Goal: Task Accomplishment & Management: Use online tool/utility

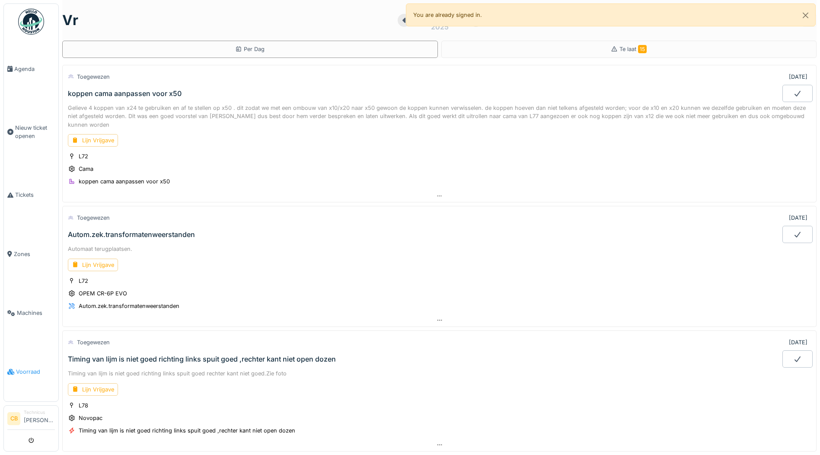
click at [33, 367] on span "Voorraad" at bounding box center [35, 371] width 39 height 8
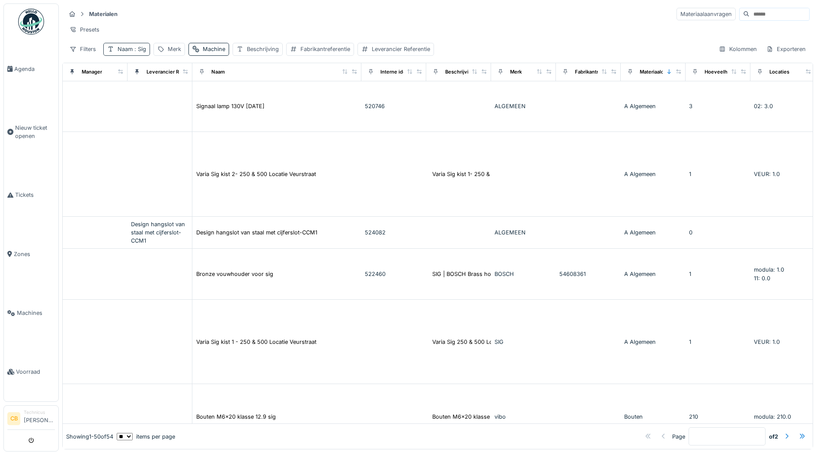
click at [141, 52] on span ": Sig" at bounding box center [139, 49] width 13 height 6
click at [140, 96] on input "***" at bounding box center [151, 97] width 88 height 18
type input "*"
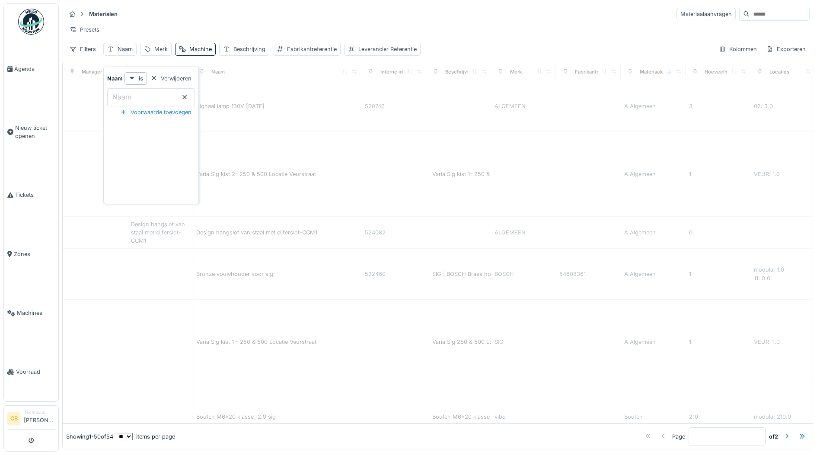
click at [181, 16] on div "Materialen Materiaalaanvragen" at bounding box center [438, 14] width 744 height 14
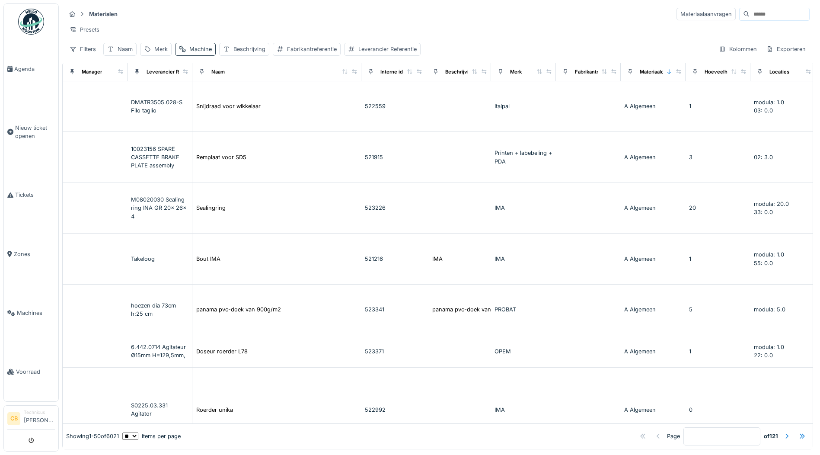
click at [200, 53] on div "Machine" at bounding box center [200, 49] width 22 height 8
click at [218, 21] on div "Materialen Materiaalaanvragen" at bounding box center [438, 14] width 744 height 14
click at [159, 53] on div "Merk" at bounding box center [160, 49] width 13 height 8
click at [166, 96] on label "Merk" at bounding box center [157, 97] width 20 height 10
click at [166, 96] on input "Merk" at bounding box center [187, 97] width 86 height 18
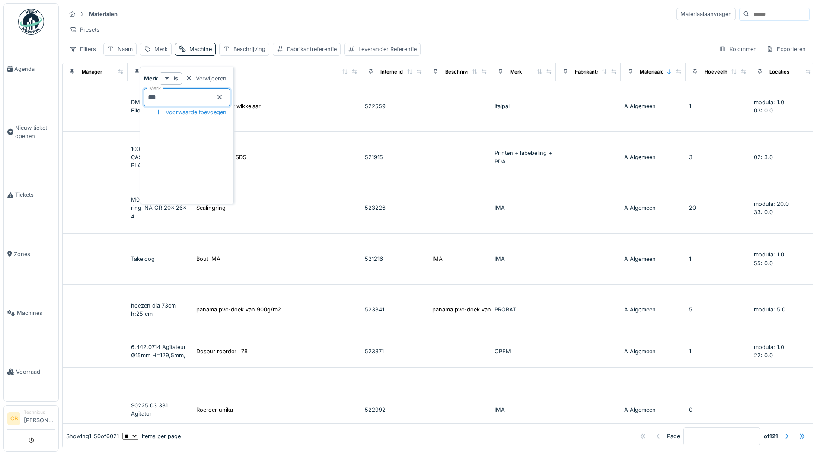
type input "****"
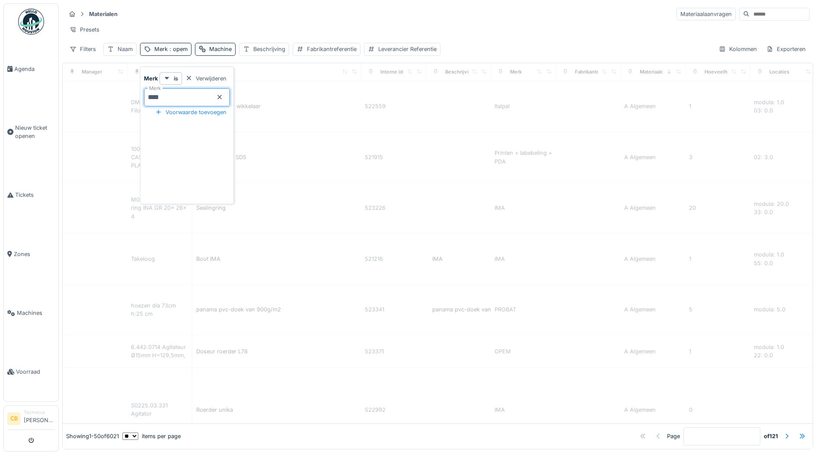
click at [223, 27] on div "Presets" at bounding box center [438, 29] width 744 height 13
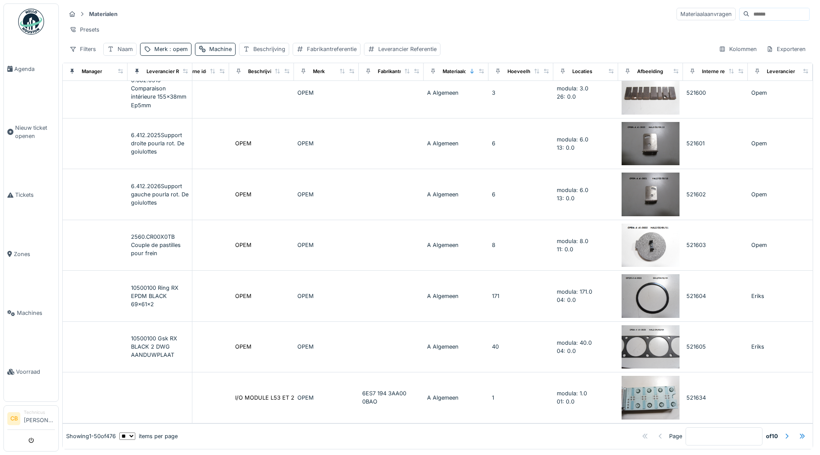
scroll to position [2206, 217]
click at [783, 432] on div at bounding box center [786, 436] width 7 height 8
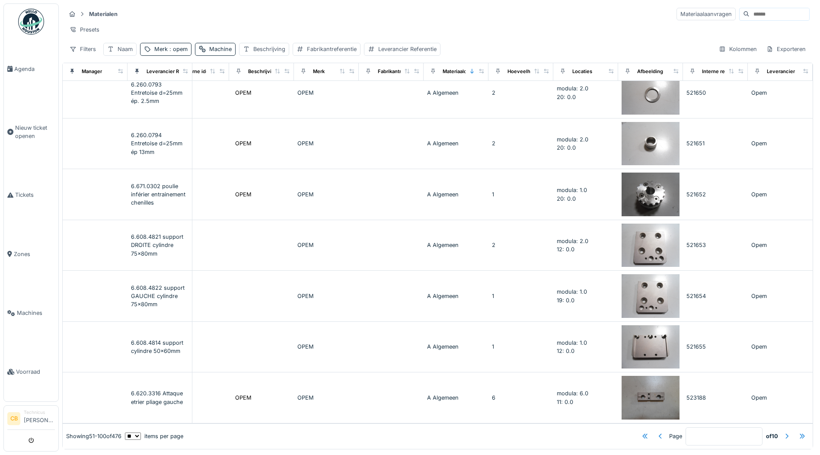
scroll to position [4, 0]
click at [783, 432] on div at bounding box center [786, 436] width 7 height 8
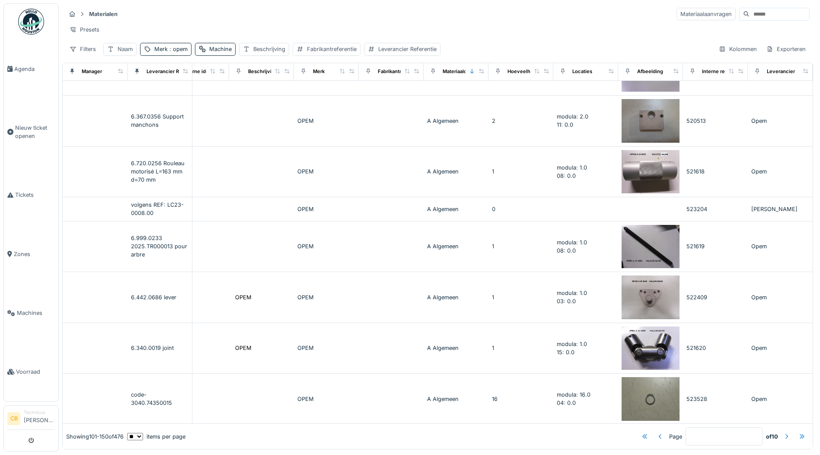
scroll to position [1124, 217]
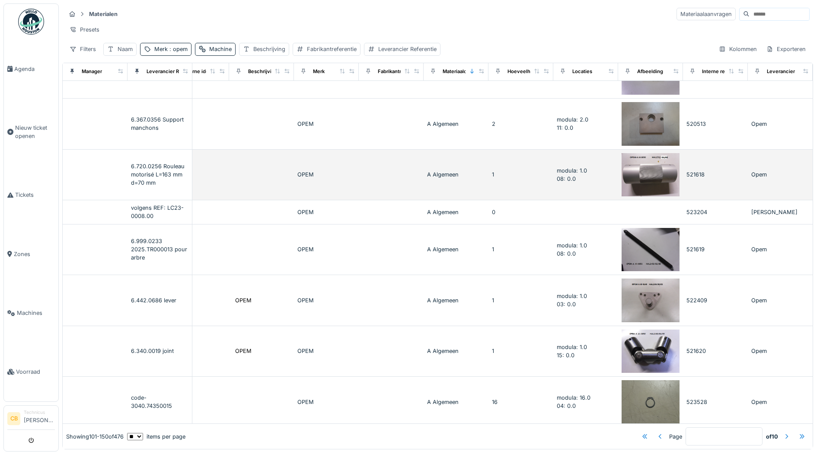
click at [647, 172] on img at bounding box center [651, 175] width 58 height 44
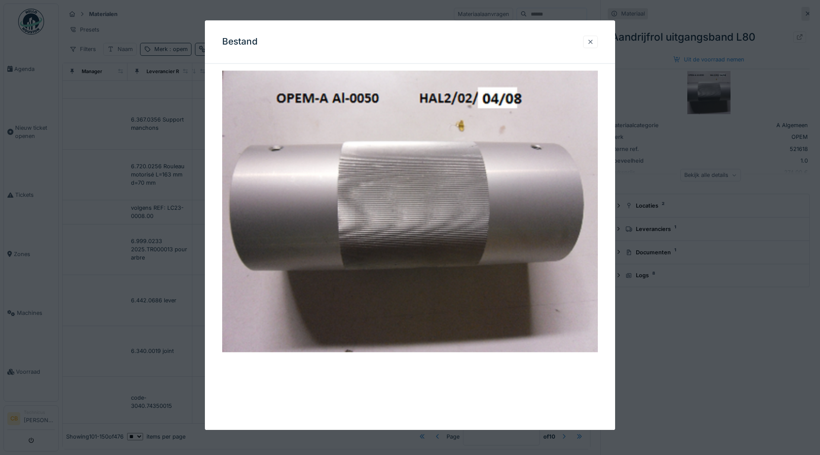
click at [593, 41] on div at bounding box center [590, 42] width 7 height 8
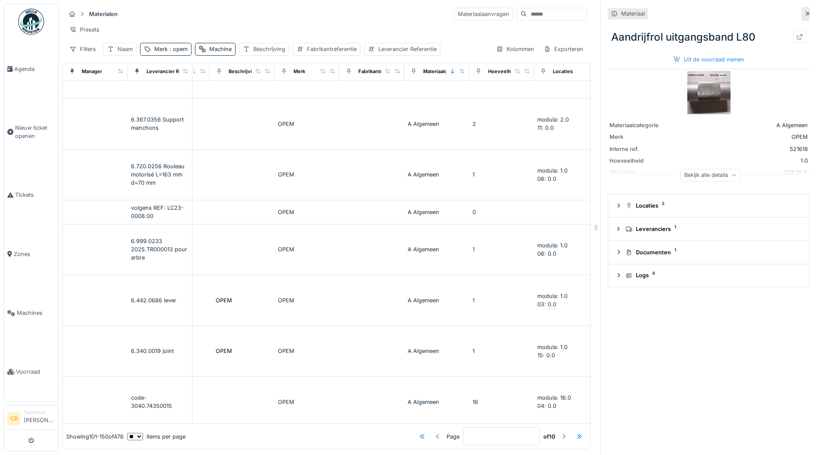
click at [804, 11] on icon at bounding box center [807, 14] width 7 height 6
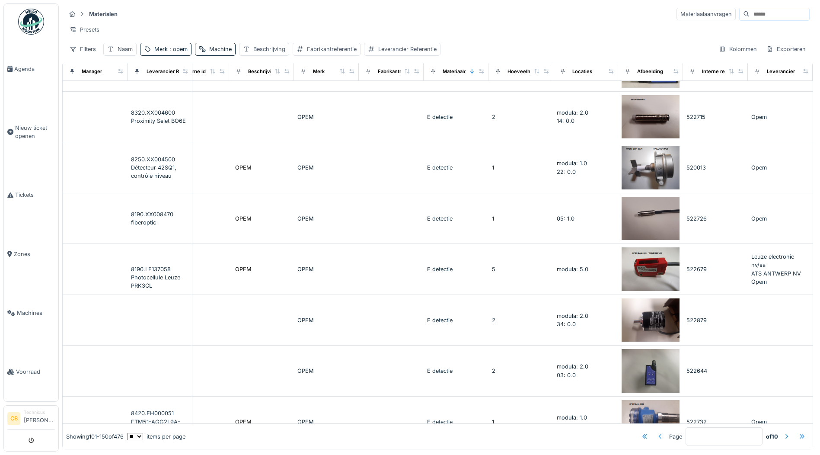
scroll to position [2199, 217]
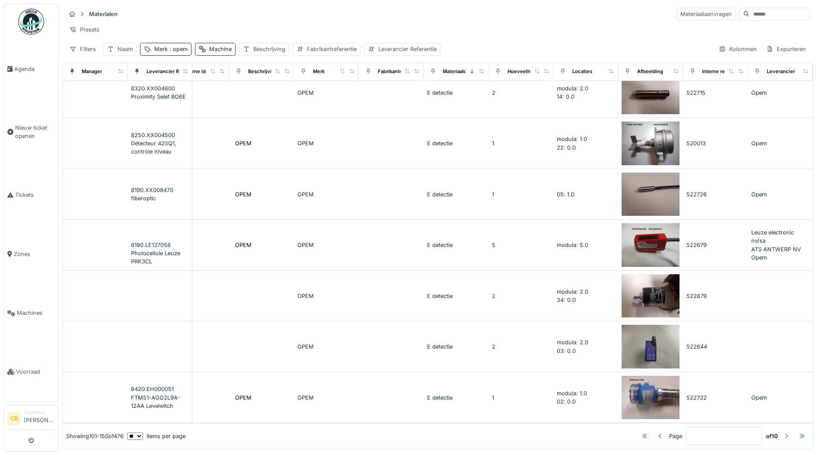
click at [783, 432] on div at bounding box center [786, 436] width 7 height 8
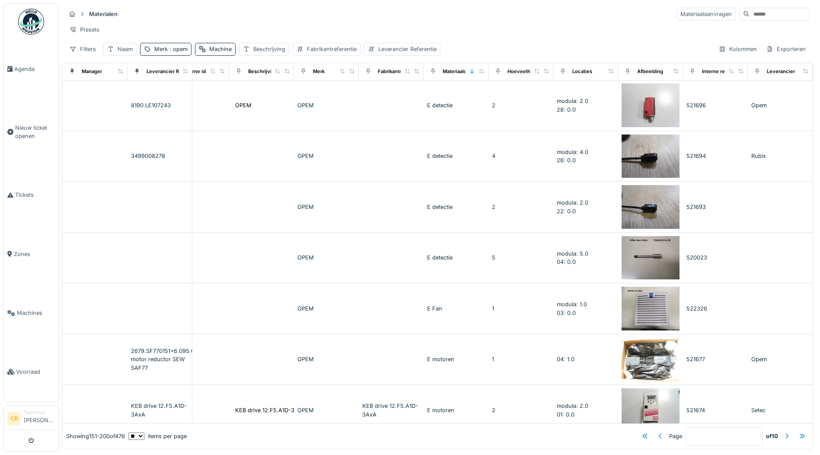
scroll to position [778, 217]
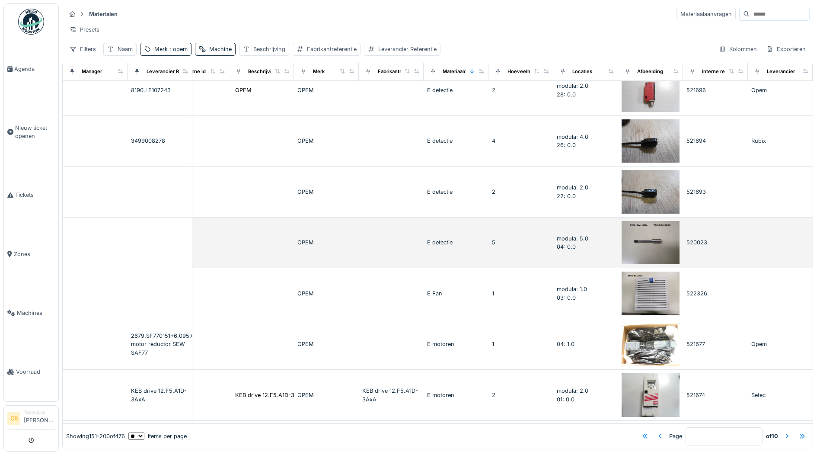
click at [631, 245] on img at bounding box center [651, 243] width 58 height 44
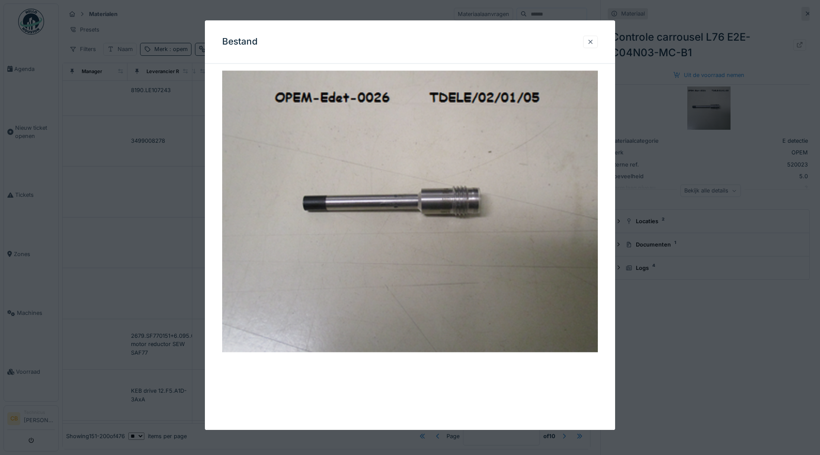
click at [593, 38] on div at bounding box center [590, 42] width 7 height 8
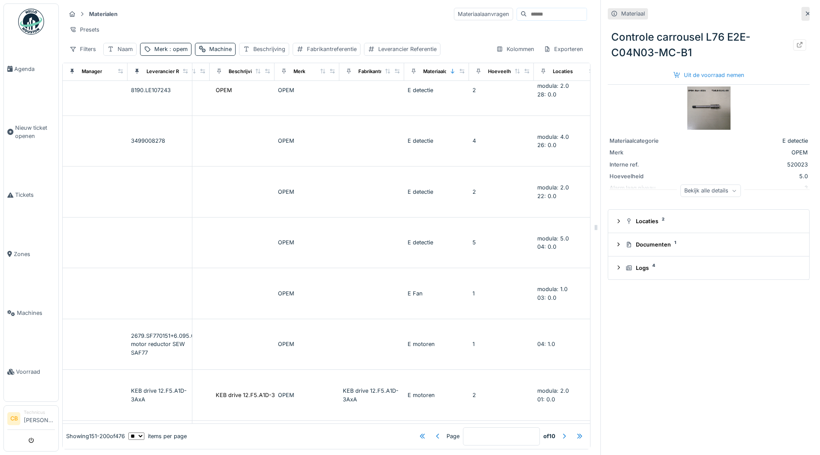
click at [804, 10] on div at bounding box center [807, 14] width 7 height 8
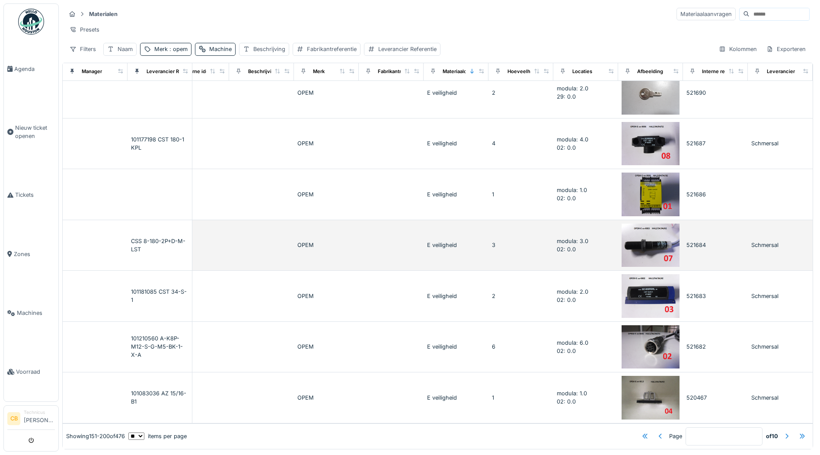
scroll to position [4, 0]
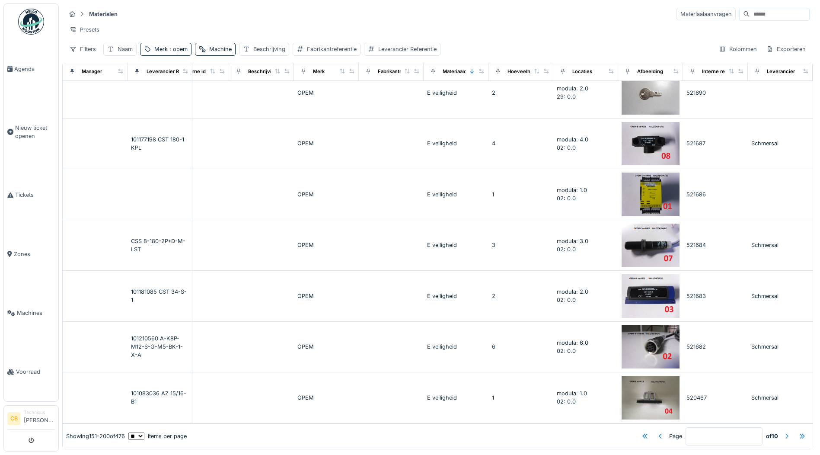
click at [783, 432] on div at bounding box center [786, 436] width 7 height 8
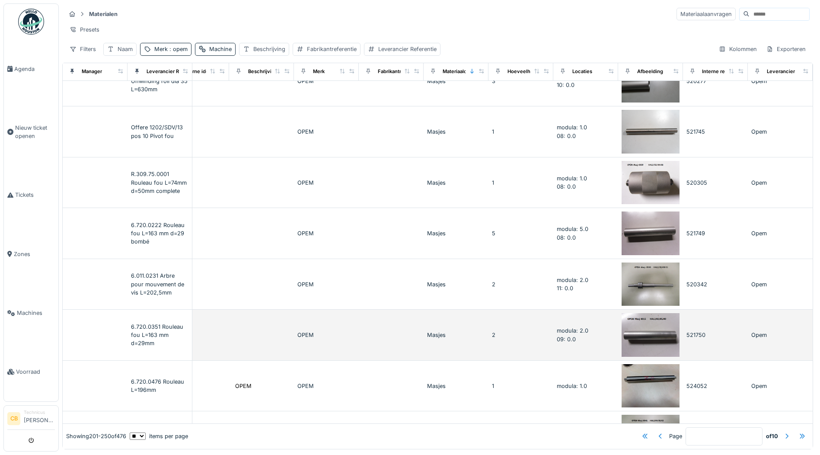
scroll to position [1081, 217]
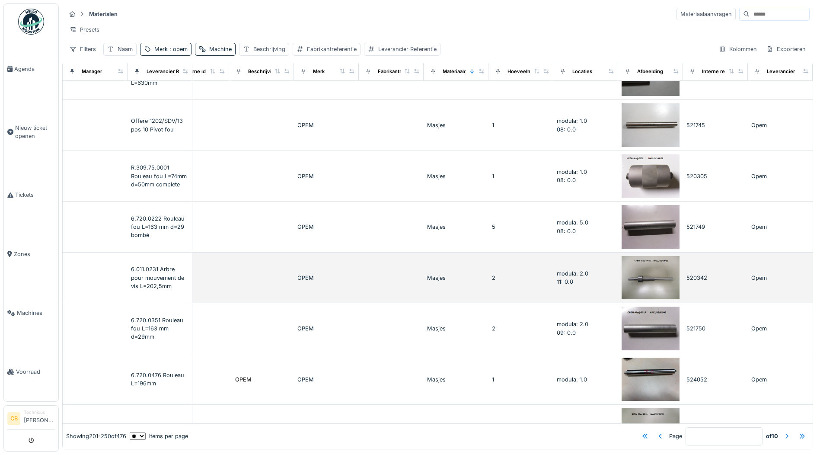
click at [633, 283] on img at bounding box center [651, 278] width 58 height 44
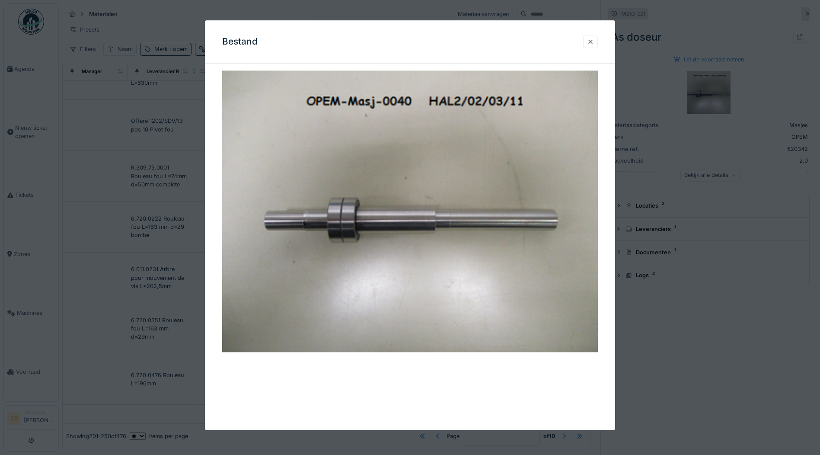
click at [594, 38] on div at bounding box center [590, 42] width 7 height 8
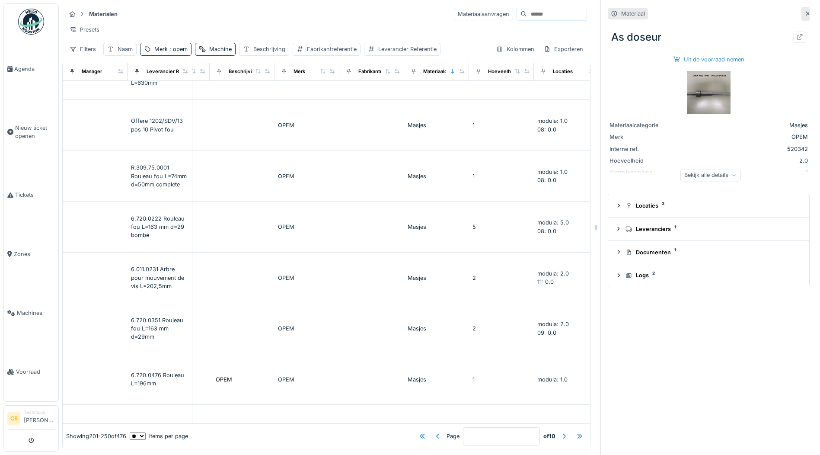
click at [804, 10] on div at bounding box center [807, 14] width 7 height 8
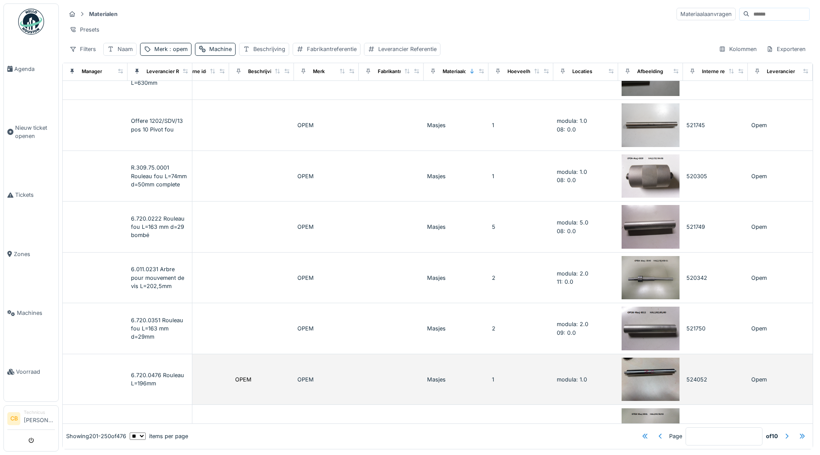
click at [632, 367] on img at bounding box center [651, 379] width 58 height 44
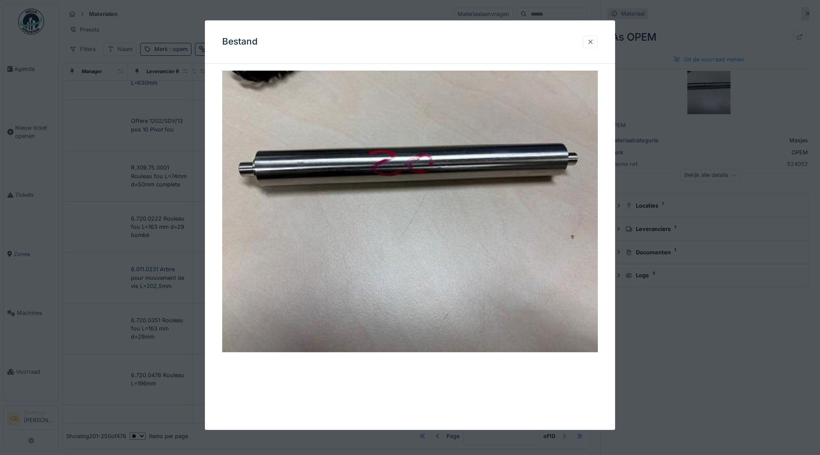
click at [594, 39] on div at bounding box center [590, 42] width 7 height 8
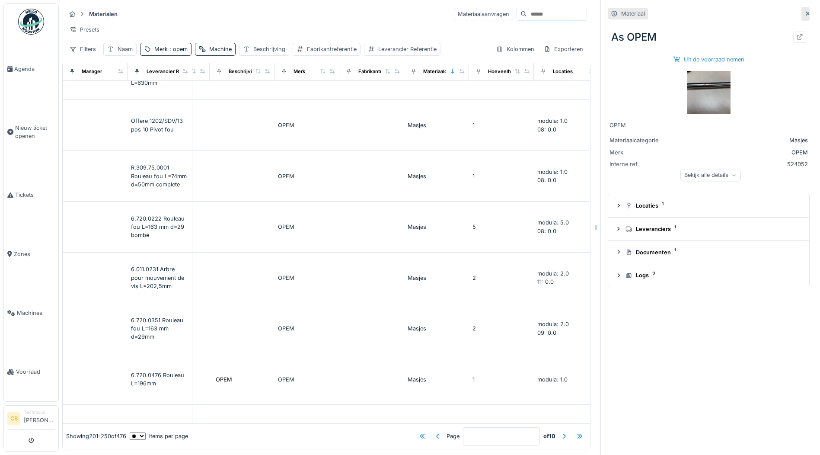
click at [804, 10] on div at bounding box center [807, 14] width 7 height 8
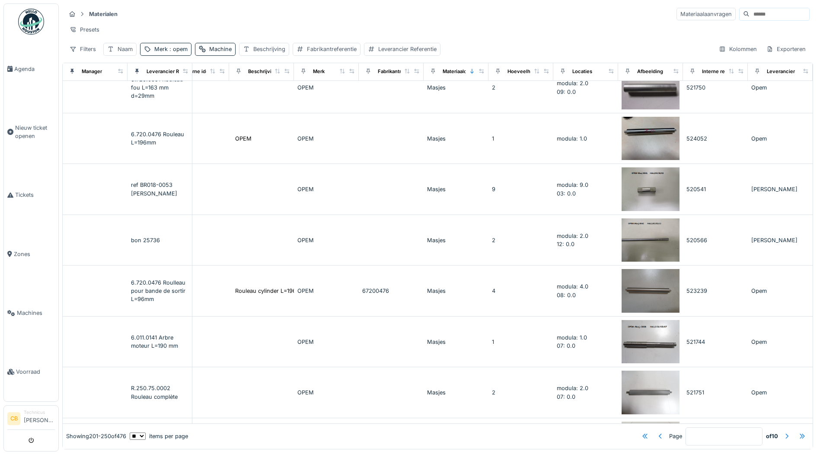
scroll to position [1340, 217]
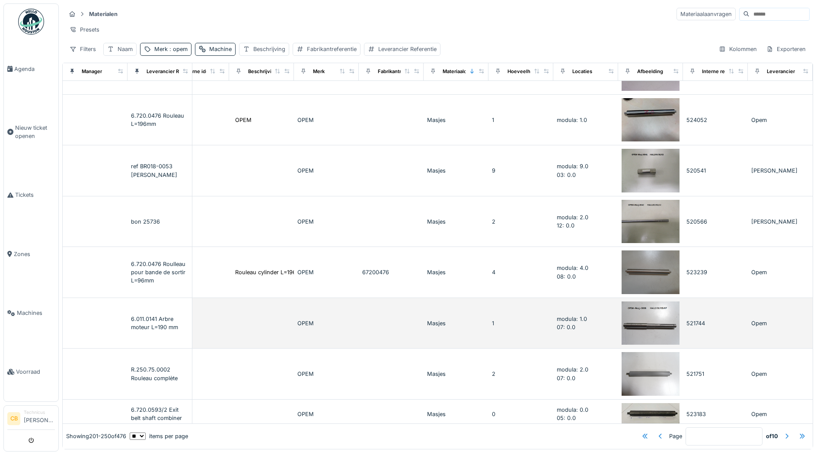
click at [622, 324] on img at bounding box center [651, 323] width 58 height 44
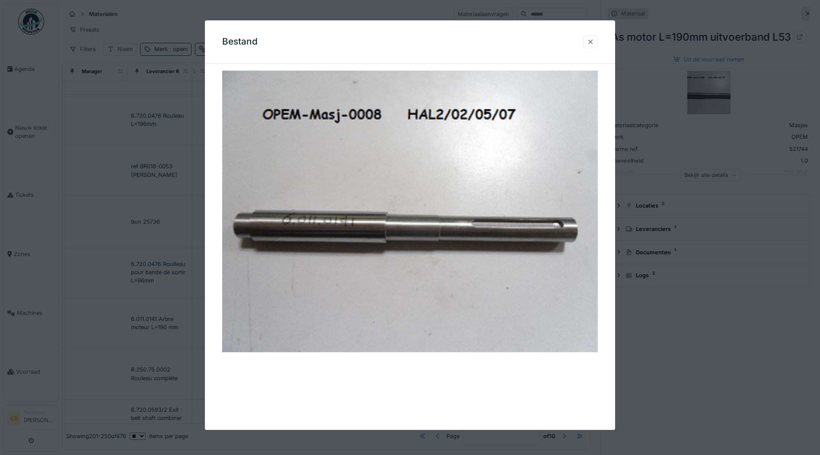
click at [593, 41] on div at bounding box center [590, 42] width 7 height 8
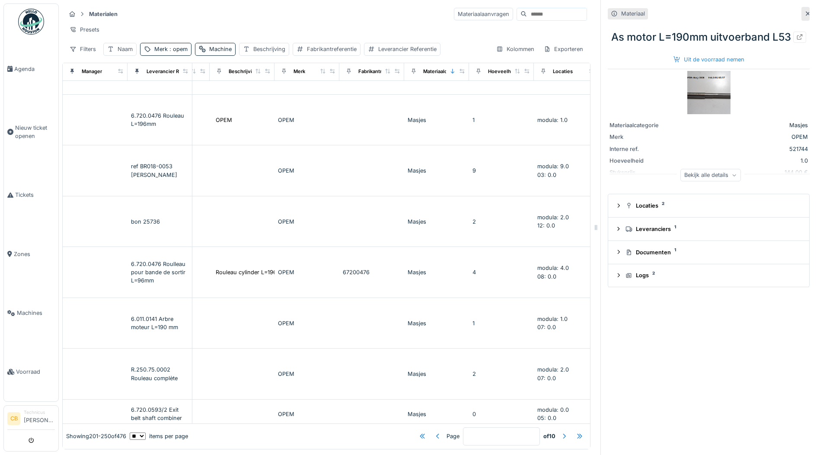
click at [804, 11] on icon at bounding box center [807, 14] width 7 height 6
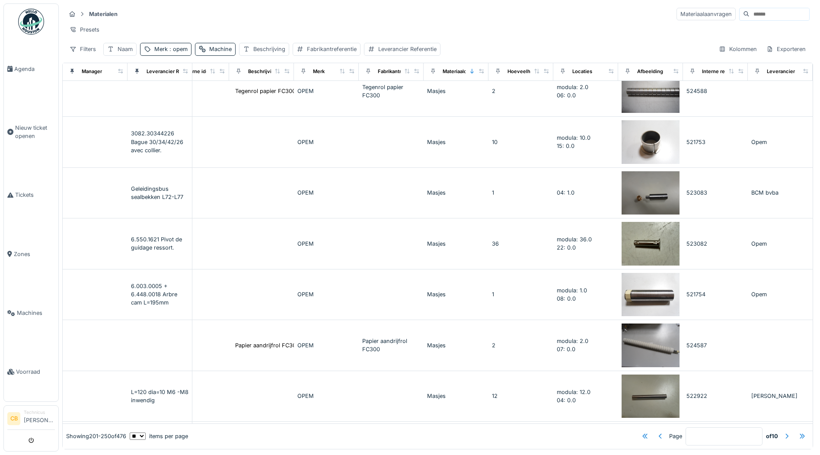
scroll to position [1815, 217]
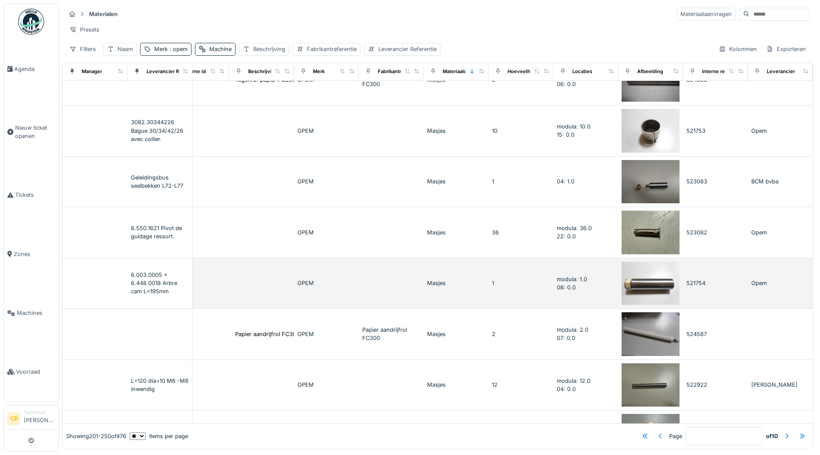
click at [639, 275] on img at bounding box center [651, 284] width 58 height 44
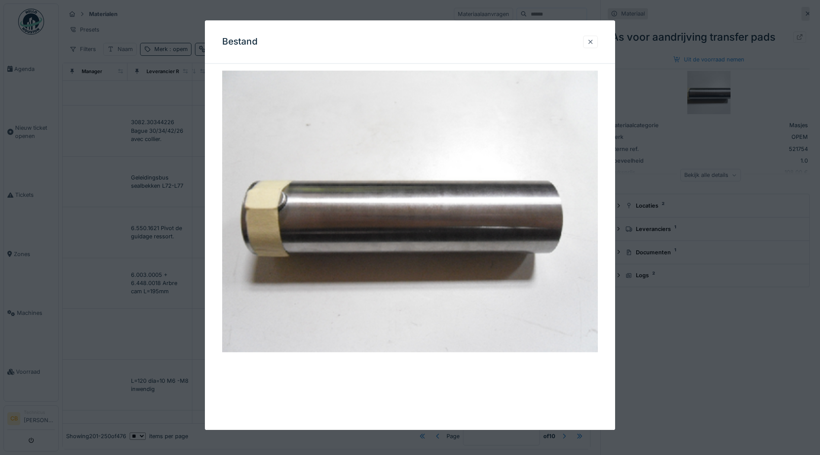
click at [593, 40] on div at bounding box center [590, 42] width 7 height 8
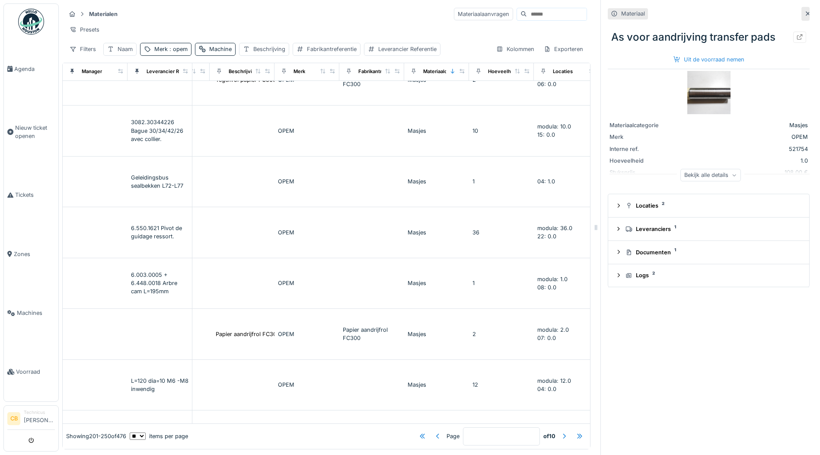
click at [804, 11] on icon at bounding box center [807, 14] width 7 height 6
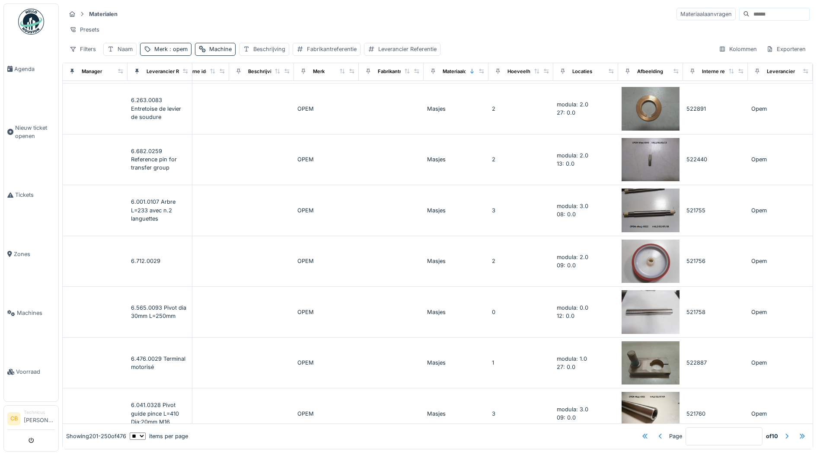
scroll to position [2161, 217]
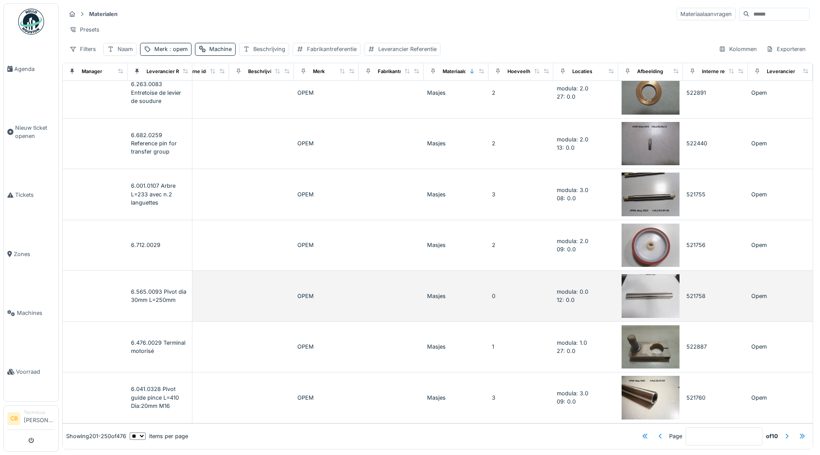
click at [638, 292] on img at bounding box center [651, 296] width 58 height 44
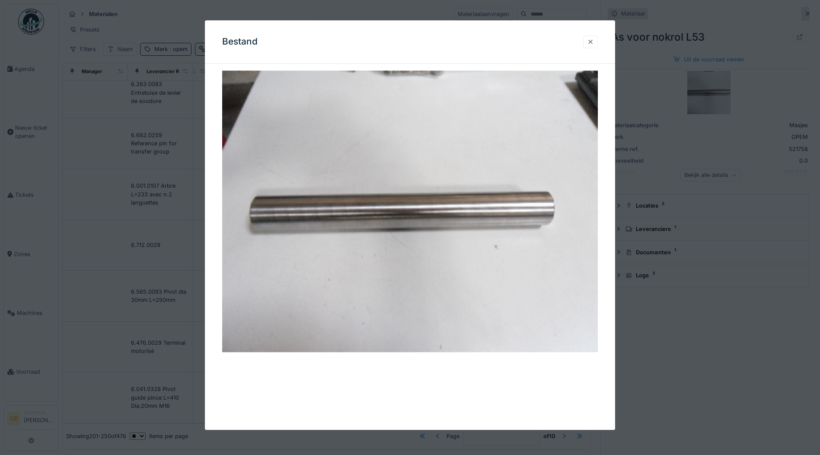
click at [593, 41] on div at bounding box center [590, 42] width 7 height 8
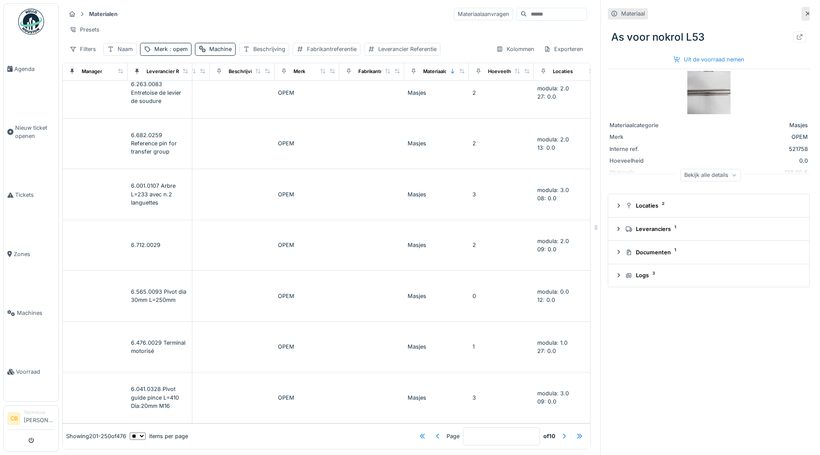
click at [804, 11] on icon at bounding box center [807, 14] width 7 height 6
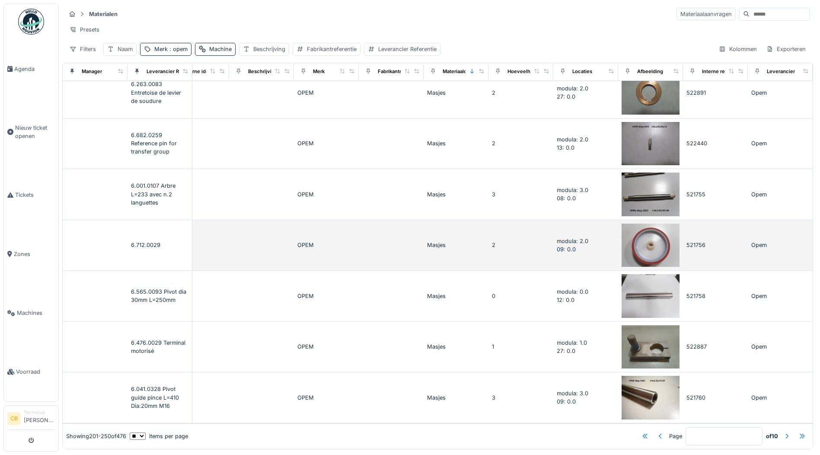
scroll to position [2178, 217]
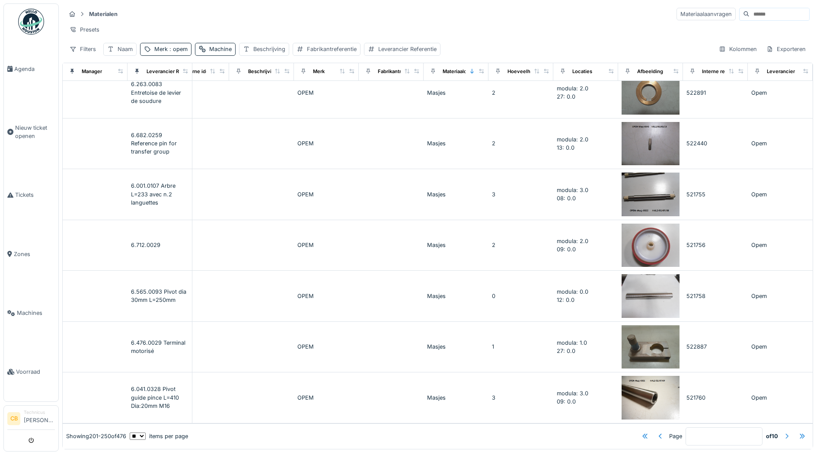
click at [783, 432] on div at bounding box center [786, 436] width 7 height 8
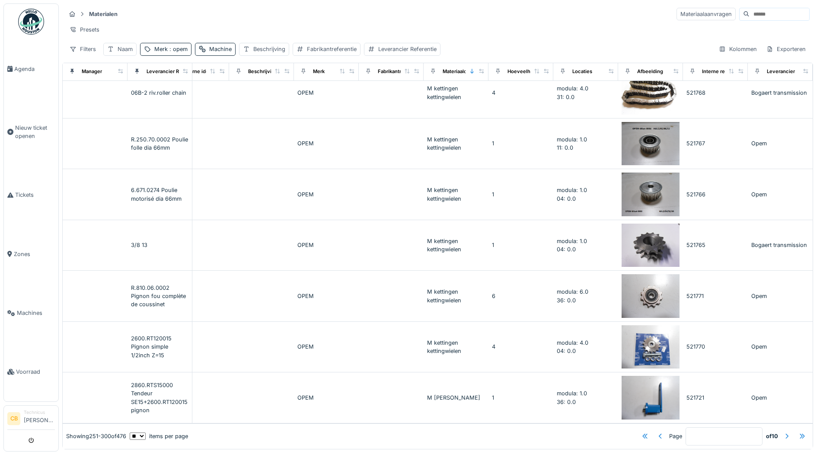
scroll to position [2215, 217]
click at [783, 432] on div at bounding box center [786, 436] width 7 height 8
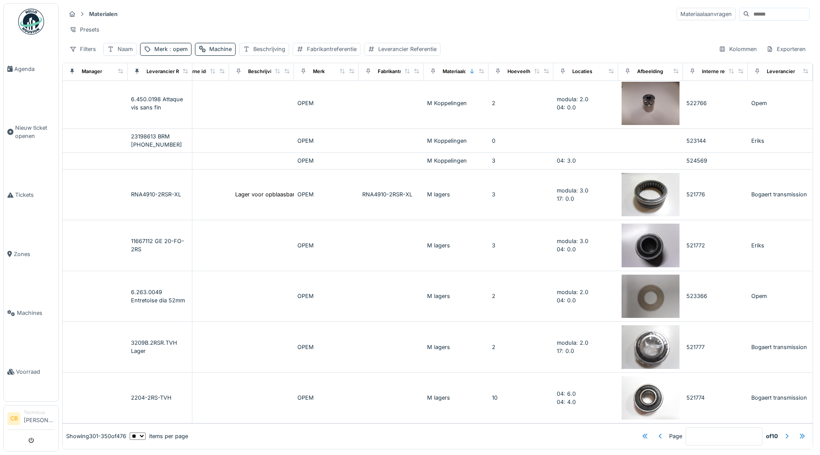
scroll to position [0, 217]
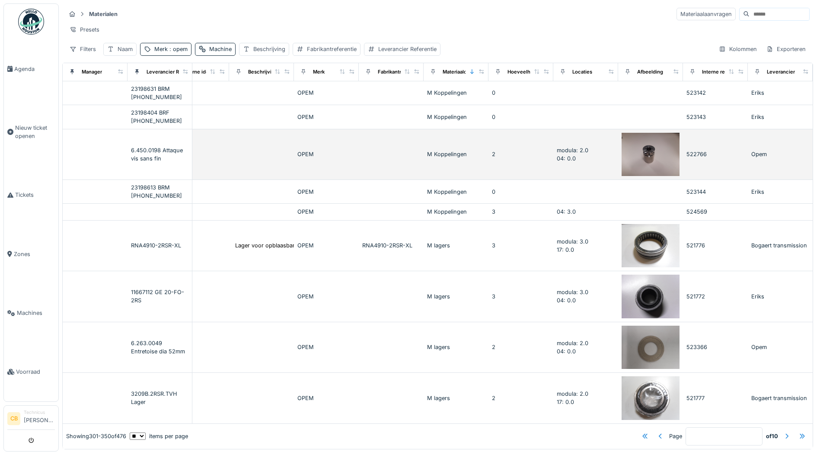
click at [633, 156] on img at bounding box center [651, 155] width 58 height 44
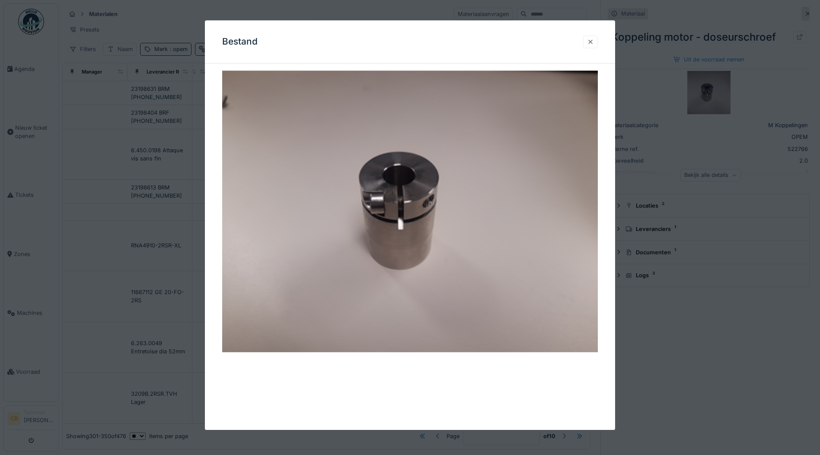
click at [593, 41] on div at bounding box center [590, 42] width 7 height 8
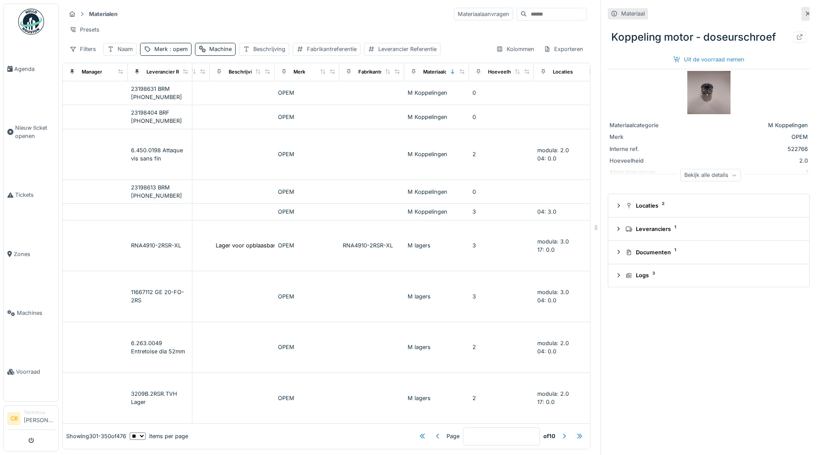
click at [804, 11] on icon at bounding box center [807, 14] width 7 height 6
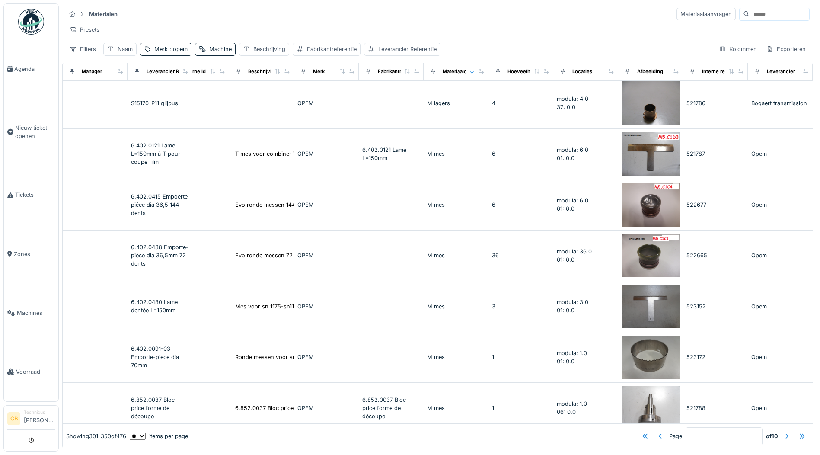
scroll to position [605, 217]
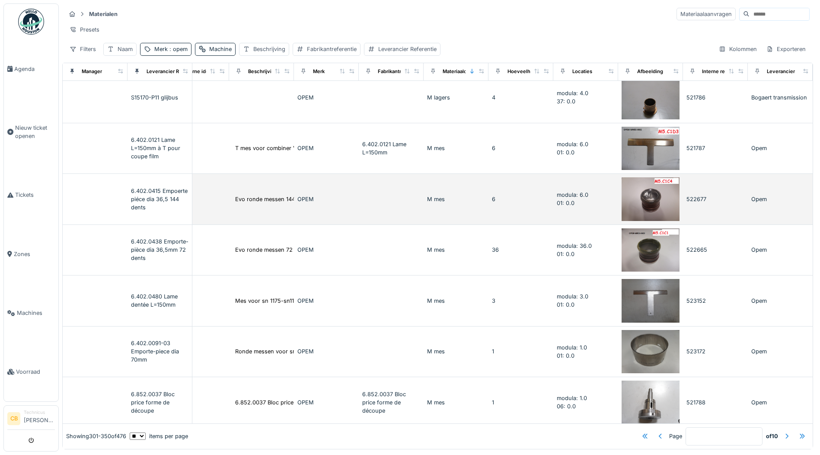
click at [631, 197] on img at bounding box center [651, 199] width 58 height 44
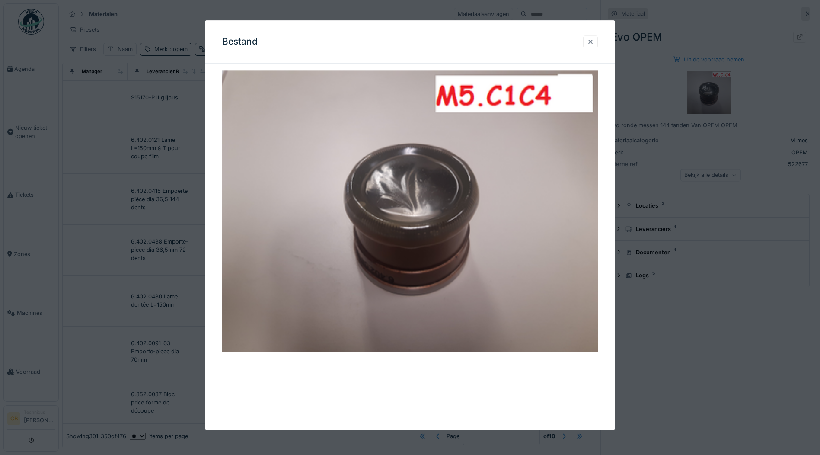
click at [592, 41] on div at bounding box center [590, 42] width 7 height 8
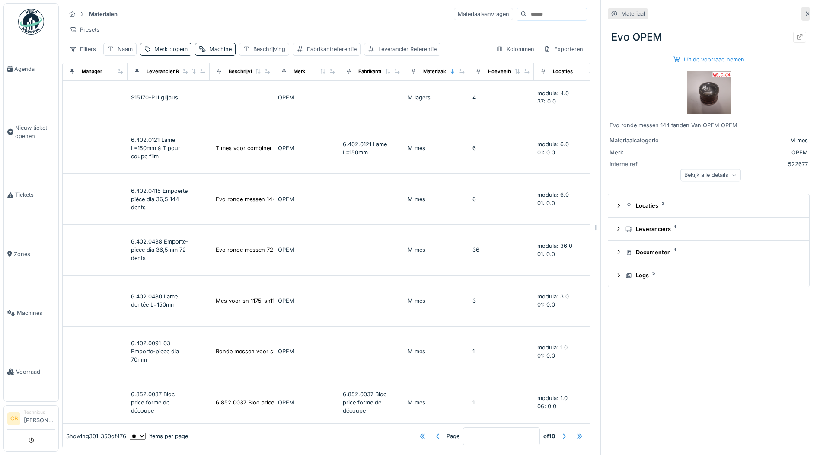
click at [804, 11] on icon at bounding box center [807, 14] width 7 height 6
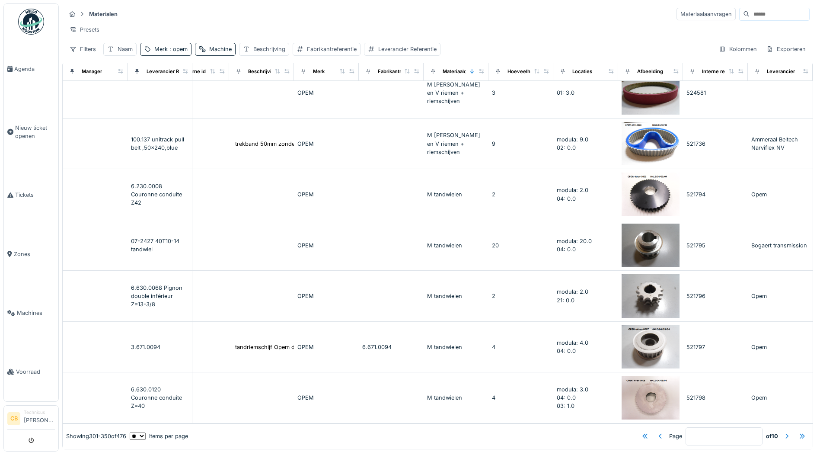
scroll to position [2169, 217]
click at [783, 432] on div at bounding box center [786, 436] width 7 height 8
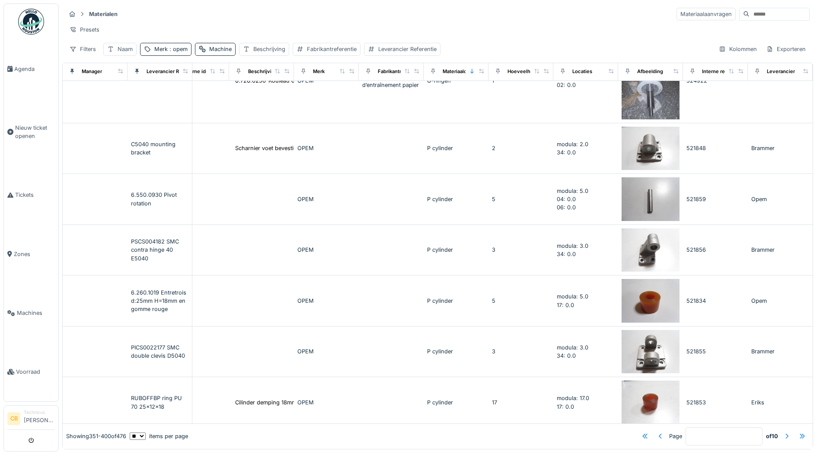
scroll to position [2273, 217]
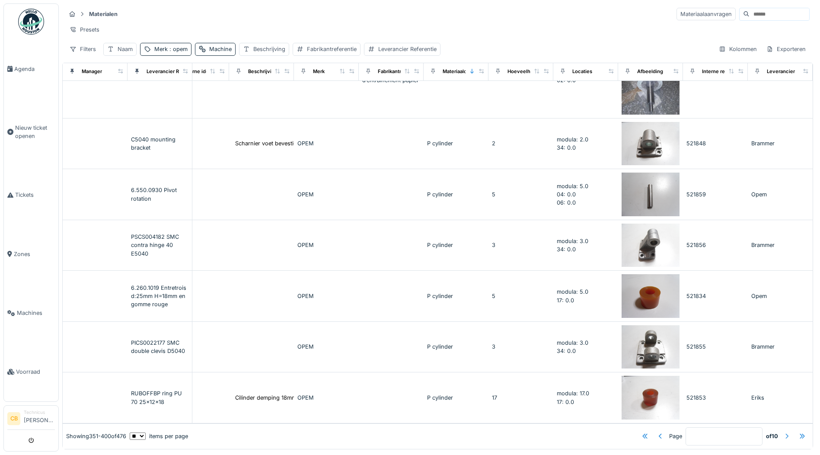
click at [783, 432] on div at bounding box center [786, 436] width 7 height 8
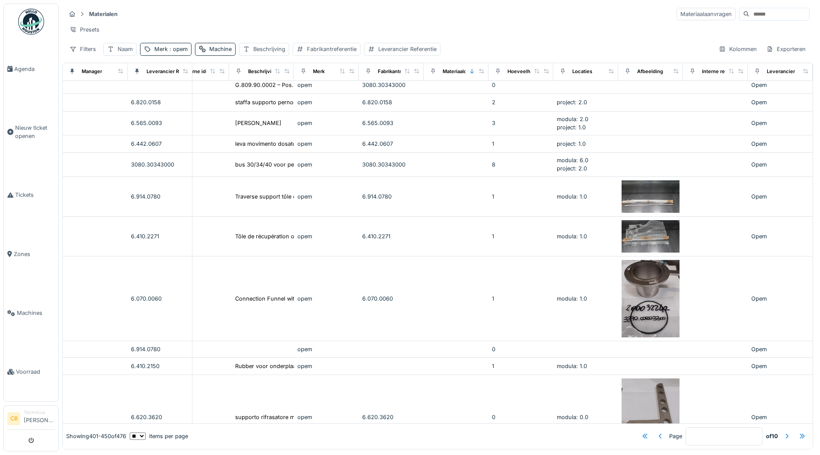
scroll to position [1643, 217]
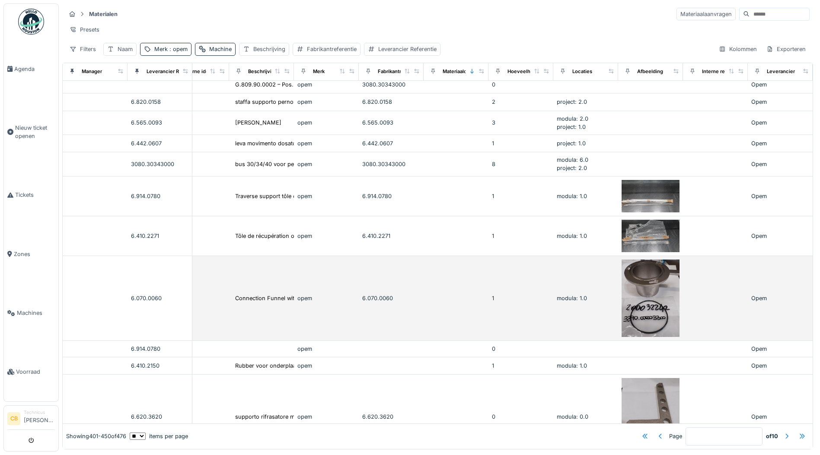
click at [648, 277] on img at bounding box center [651, 297] width 58 height 77
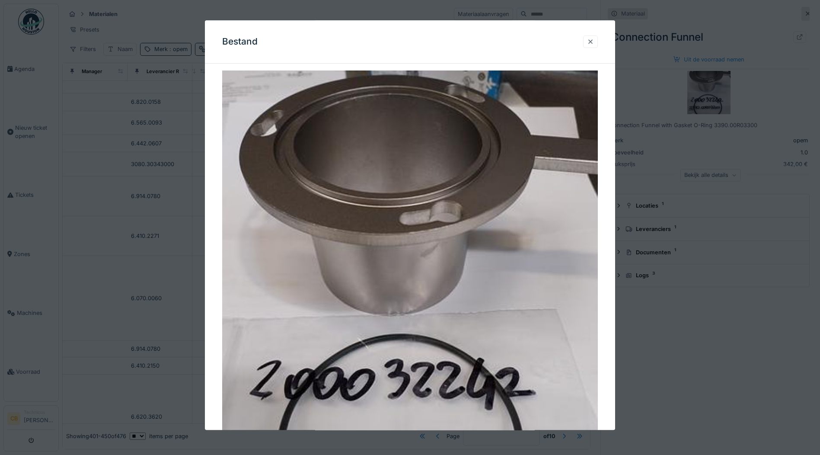
click at [594, 40] on div at bounding box center [590, 42] width 7 height 8
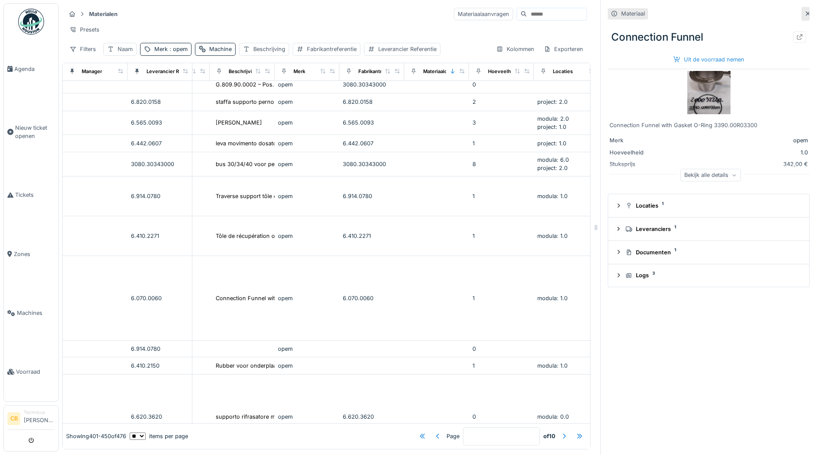
click at [804, 10] on div at bounding box center [807, 14] width 7 height 8
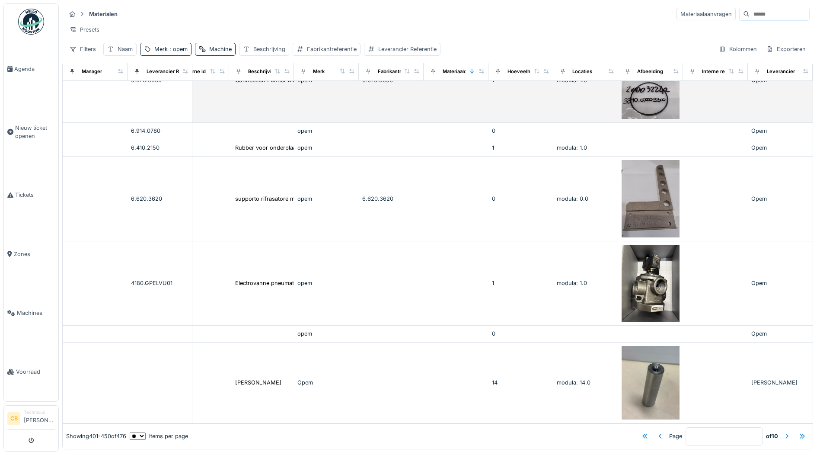
scroll to position [1880, 217]
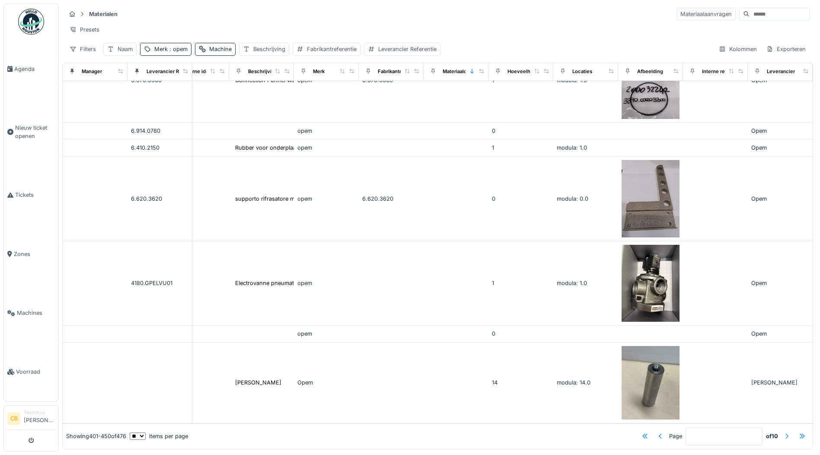
click at [783, 432] on div at bounding box center [786, 436] width 7 height 8
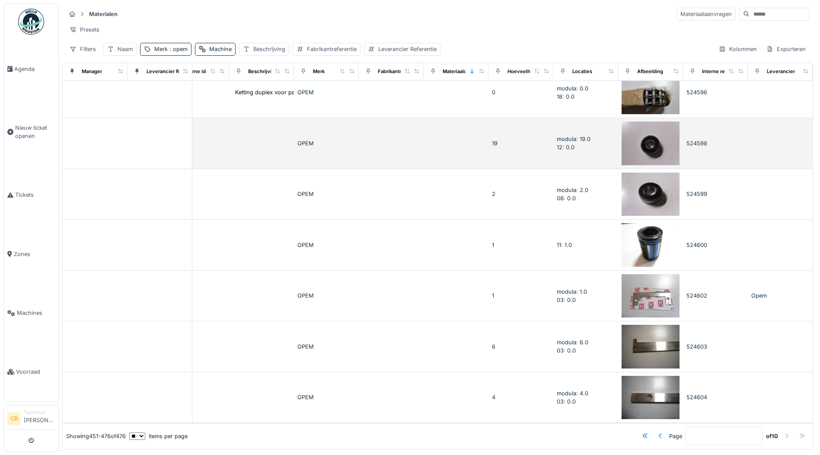
scroll to position [912, 217]
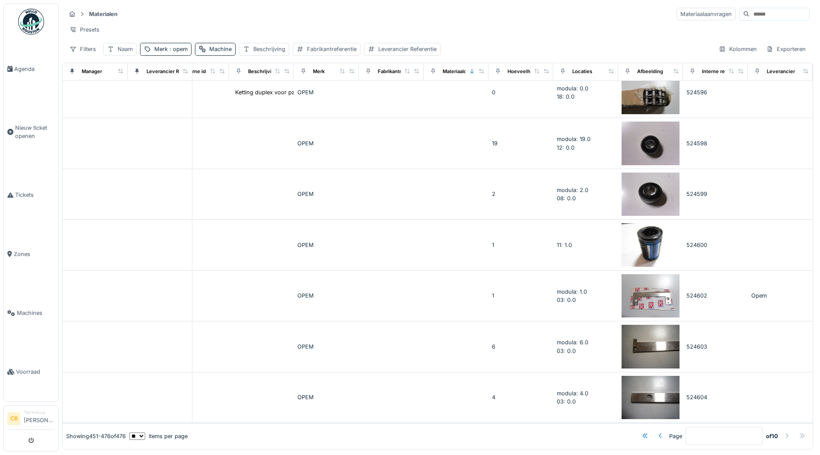
click at [657, 432] on div at bounding box center [660, 436] width 7 height 8
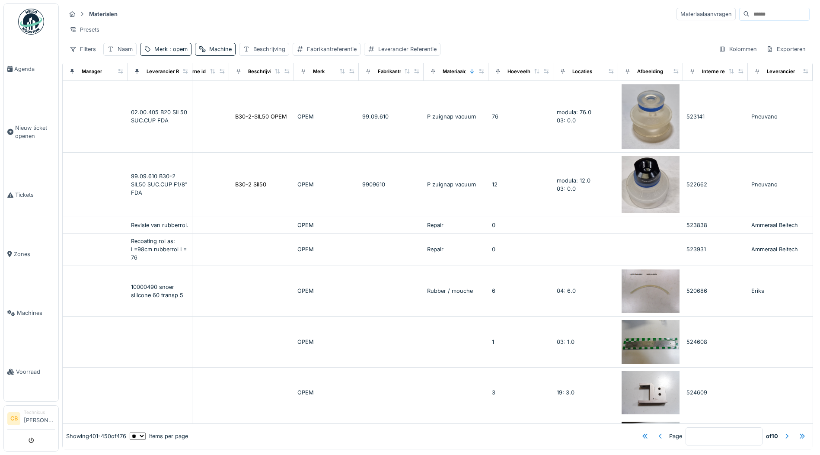
click at [657, 432] on div at bounding box center [660, 436] width 7 height 8
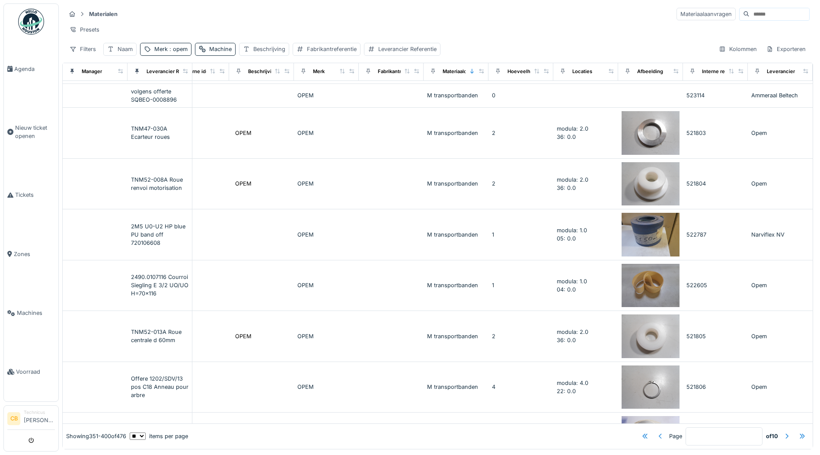
click at [657, 432] on div at bounding box center [660, 436] width 7 height 8
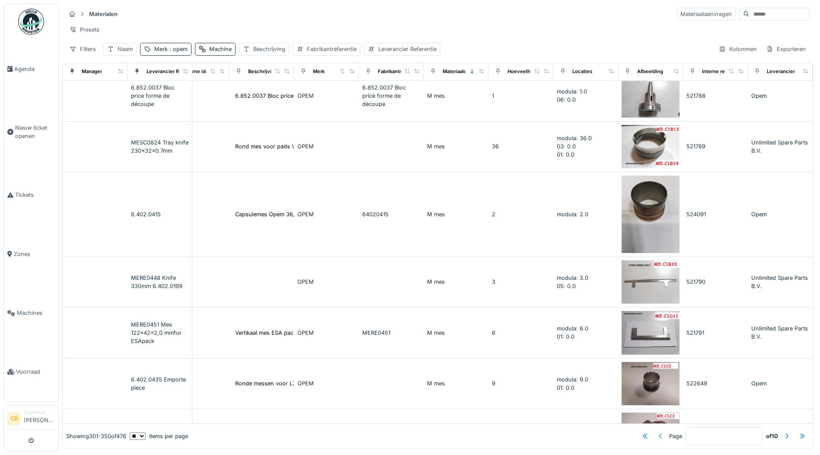
click at [657, 432] on div at bounding box center [660, 436] width 7 height 8
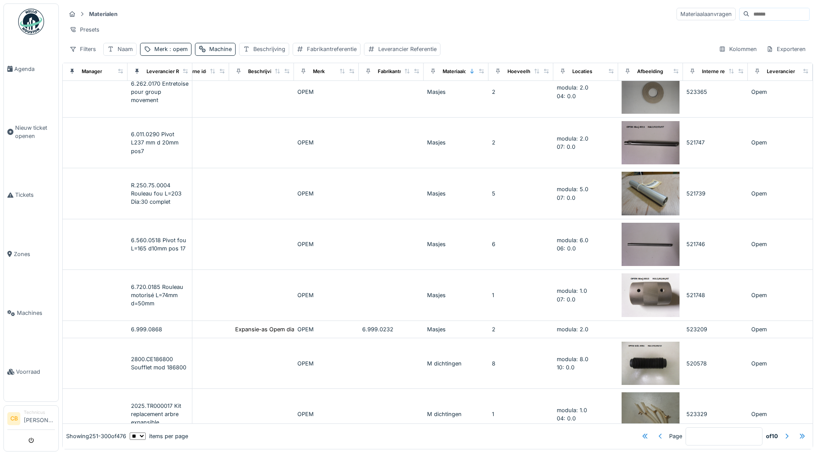
click at [657, 432] on div at bounding box center [660, 436] width 7 height 8
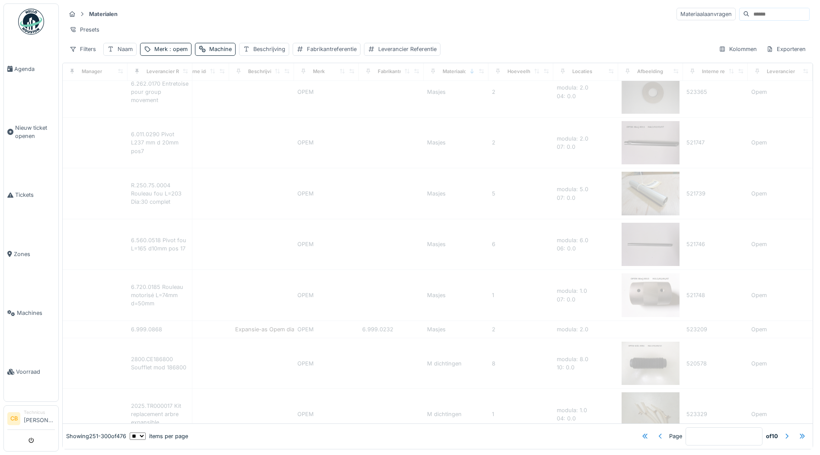
type input "*"
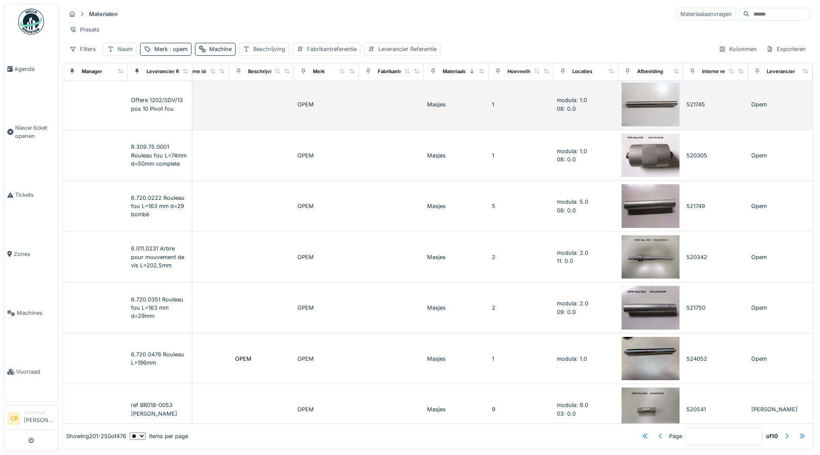
scroll to position [1167, 217]
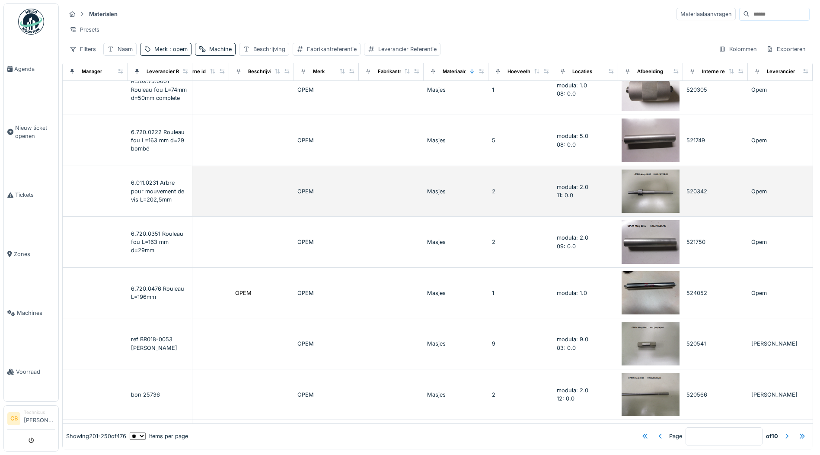
click at [440, 190] on div "Masjes" at bounding box center [456, 191] width 58 height 8
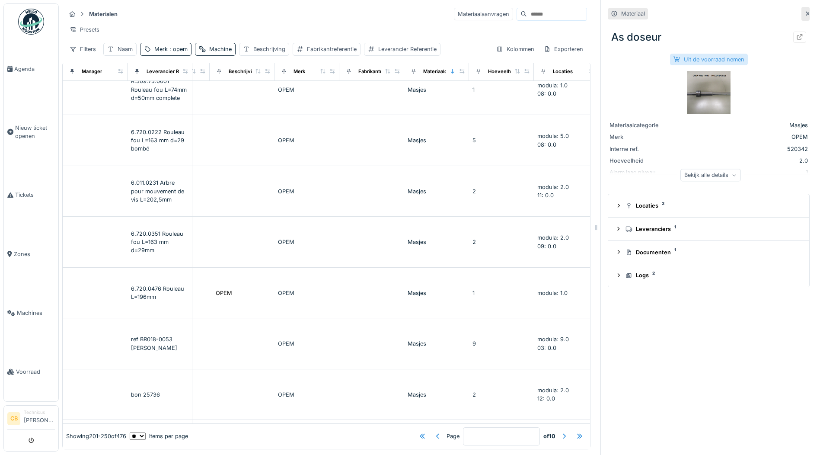
click at [708, 56] on div "Uit de voorraad nemen" at bounding box center [709, 60] width 78 height 12
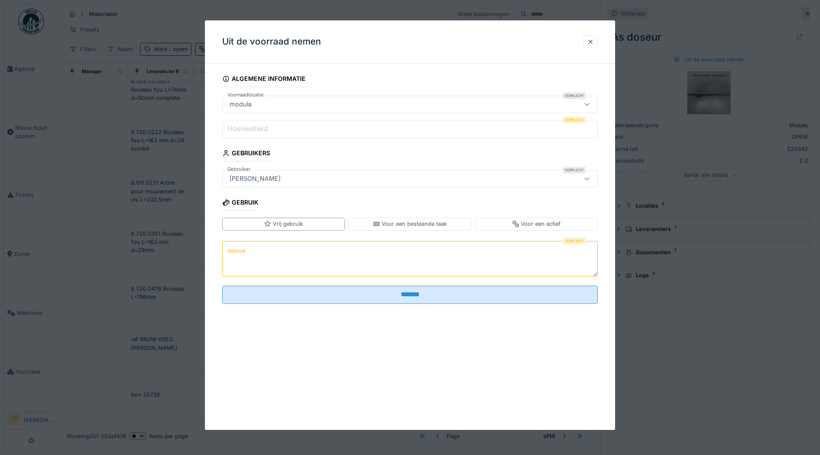
click at [259, 124] on label "Hoeveelheid" at bounding box center [248, 129] width 44 height 10
click at [259, 124] on input "Hoeveelheid" at bounding box center [410, 129] width 376 height 18
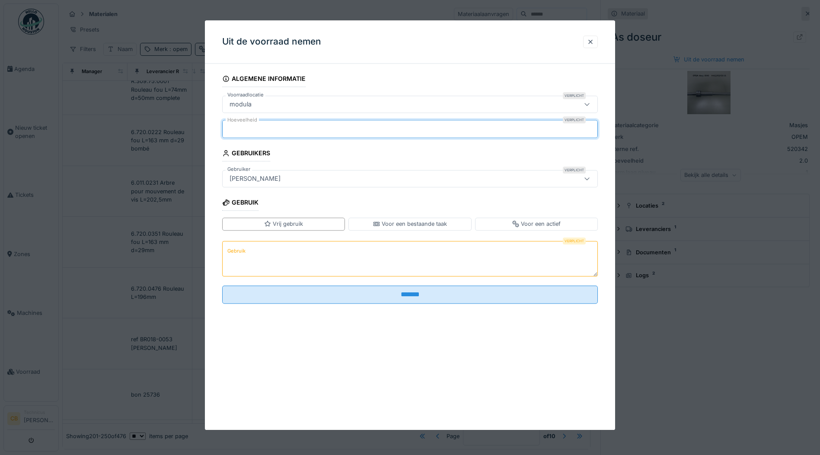
type input "*"
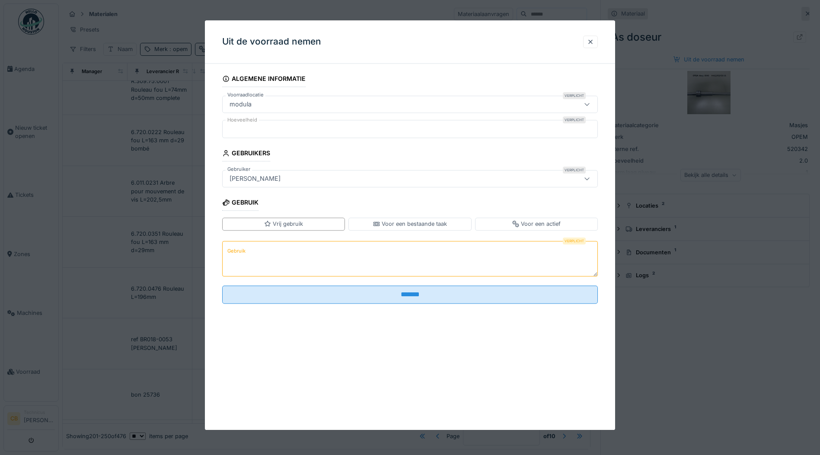
click at [254, 254] on textarea "Gebruik" at bounding box center [410, 258] width 376 height 35
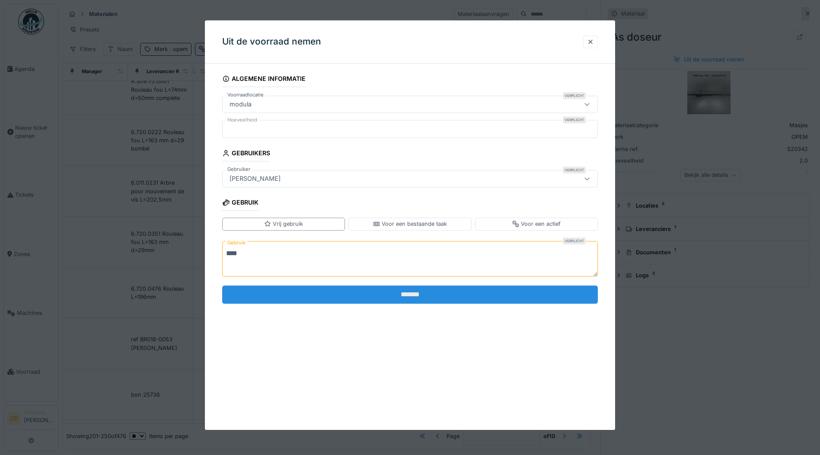
type textarea "****"
click at [384, 294] on input "*******" at bounding box center [410, 294] width 376 height 18
